Goal: Task Accomplishment & Management: Use online tool/utility

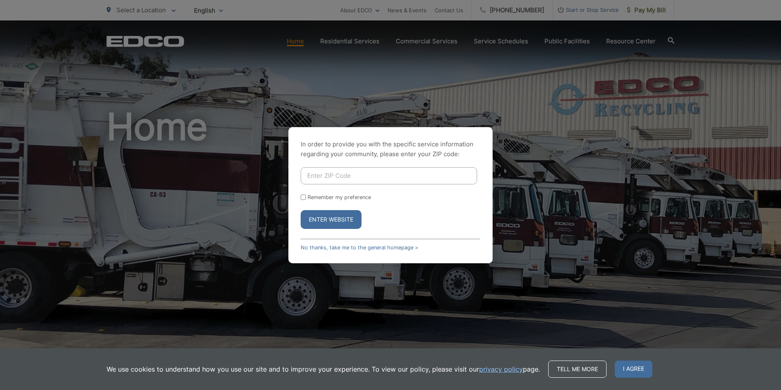
drag, startPoint x: 331, startPoint y: 174, endPoint x: 328, endPoint y: 180, distance: 7.3
click at [331, 174] on input "Enter ZIP Code" at bounding box center [389, 175] width 176 height 17
type input "92110"
click at [301, 210] on button "Enter Website" at bounding box center [331, 219] width 61 height 19
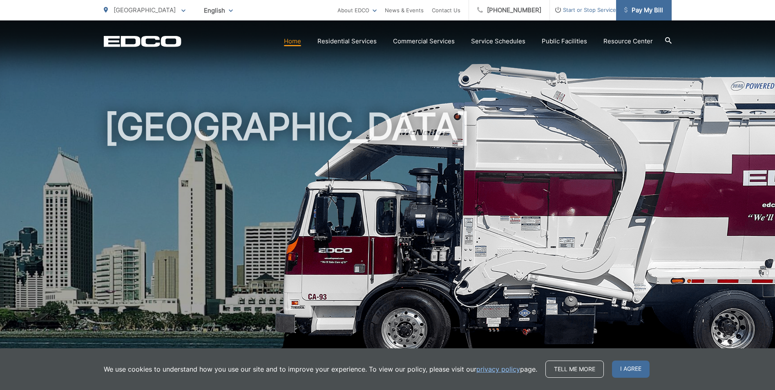
click at [645, 9] on span "Pay My Bill" at bounding box center [643, 10] width 39 height 10
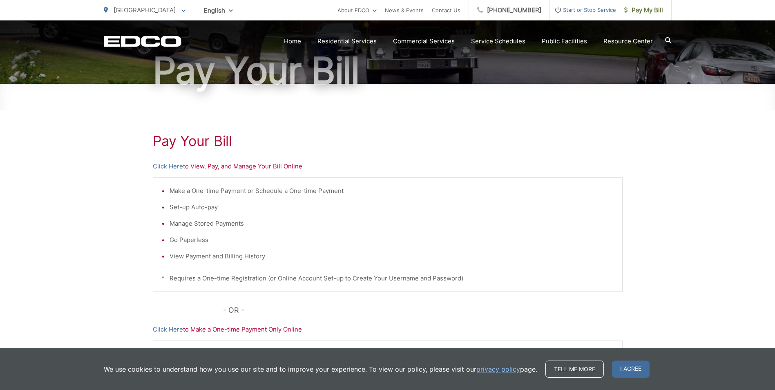
scroll to position [123, 0]
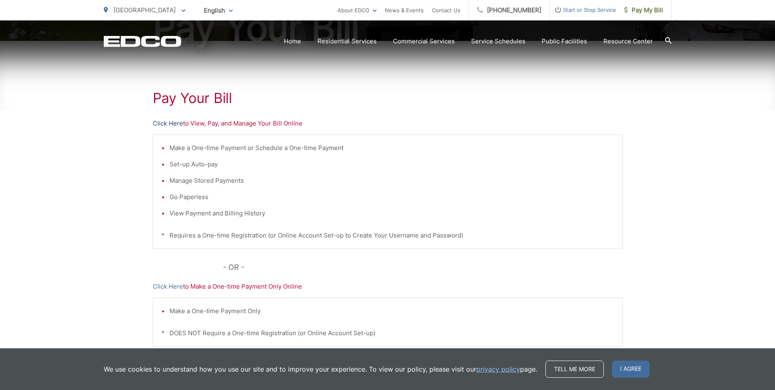
click at [169, 125] on link "Click Here" at bounding box center [168, 123] width 30 height 10
